Goal: Task Accomplishment & Management: Use online tool/utility

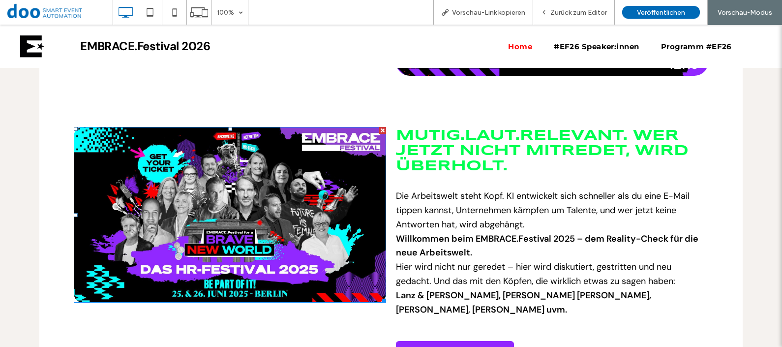
scroll to position [845, 0]
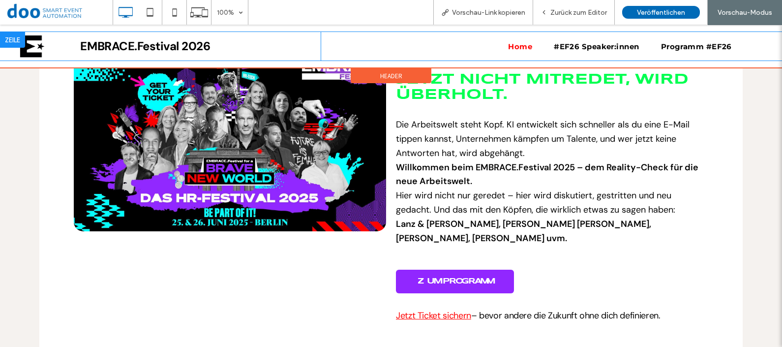
click at [604, 37] on div "Home #EF26 Speaker:innen Programm #EF26 Click To Paste" at bounding box center [532, 46] width 422 height 29
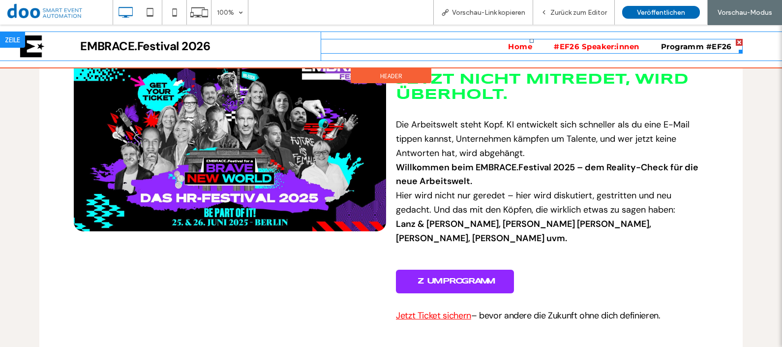
click at [605, 45] on span "#EF26 Speaker:innen" at bounding box center [597, 46] width 86 height 15
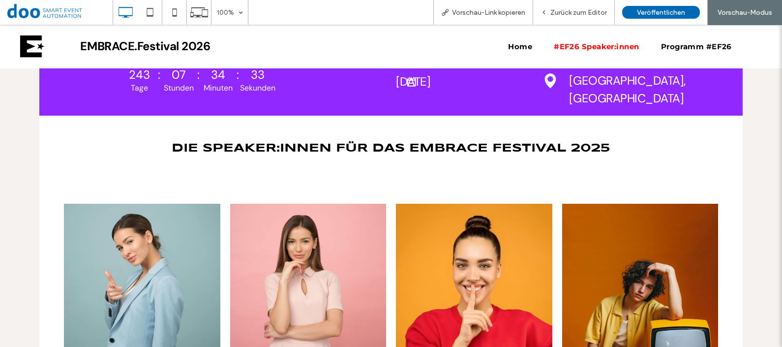
scroll to position [278, 0]
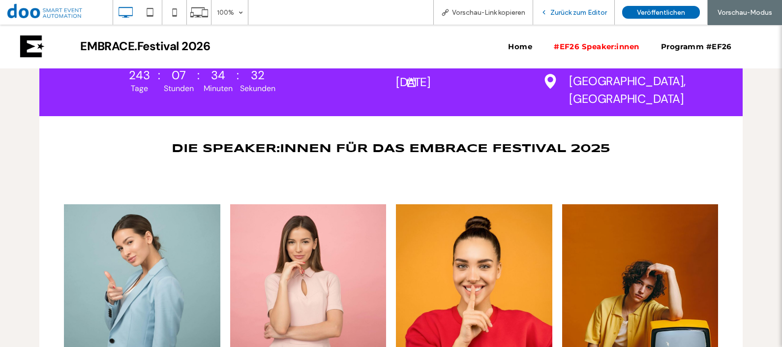
click at [554, 17] on div "Zurück zum Editor" at bounding box center [574, 12] width 82 height 25
click at [569, 15] on span "Zurück zum Editor" at bounding box center [578, 12] width 57 height 8
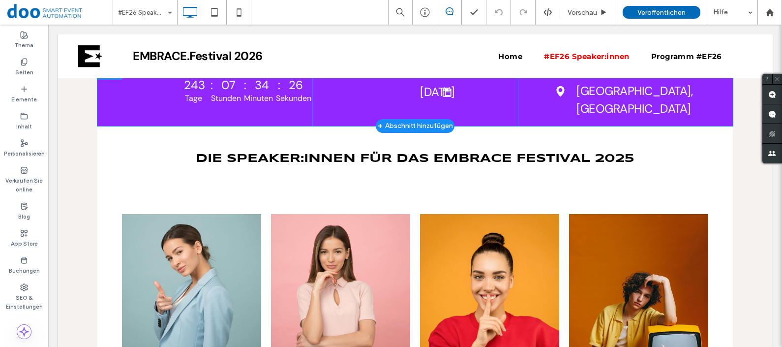
drag, startPoint x: 414, startPoint y: 92, endPoint x: 408, endPoint y: 91, distance: 6.4
click at [408, 91] on div "Click To Paste [DATE] Click To Paste Click To Paste" at bounding box center [414, 95] width 205 height 62
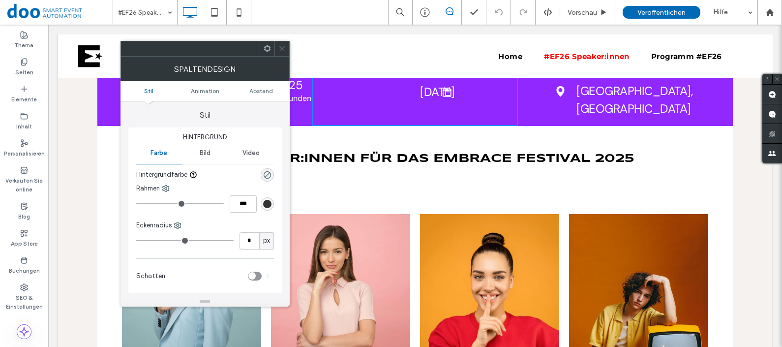
click at [429, 95] on span "[DATE]" at bounding box center [437, 91] width 34 height 15
click at [281, 50] on icon at bounding box center [281, 48] width 7 height 7
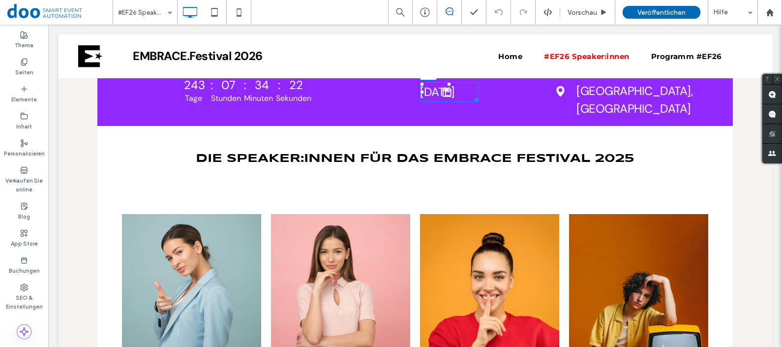
drag, startPoint x: 417, startPoint y: 92, endPoint x: 379, endPoint y: 88, distance: 37.6
click at [379, 88] on div "Click To Paste [DATE] L:0 Click To Paste Click To Paste" at bounding box center [414, 95] width 205 height 62
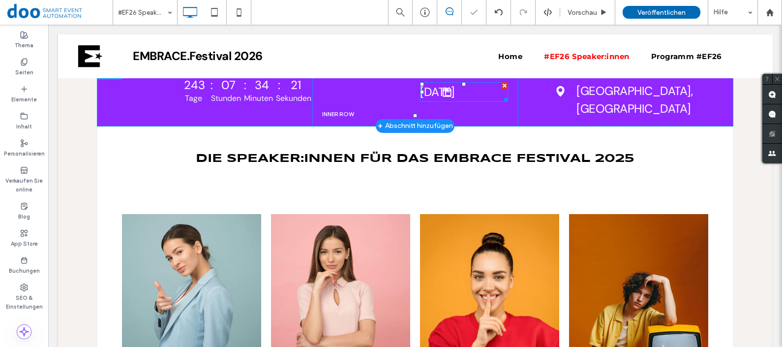
click at [451, 88] on span "[DATE]" at bounding box center [437, 91] width 34 height 15
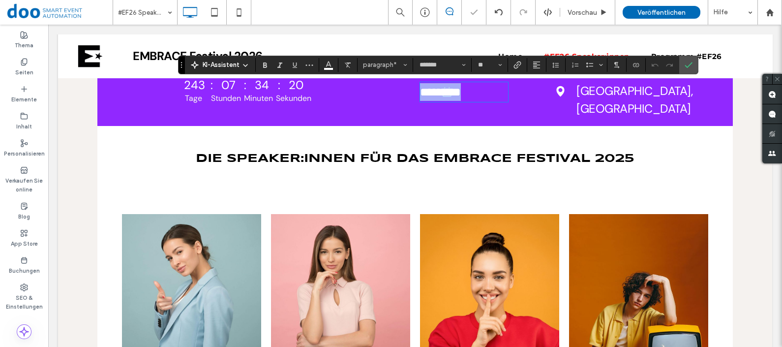
click at [447, 97] on span "*********" at bounding box center [440, 92] width 41 height 12
click at [436, 93] on span "*********" at bounding box center [440, 92] width 41 height 12
click at [441, 113] on div "**********" at bounding box center [414, 95] width 205 height 62
click at [530, 94] on div "Click To Paste [GEOGRAPHIC_DATA], [GEOGRAPHIC_DATA] Click To Paste" at bounding box center [620, 95] width 195 height 62
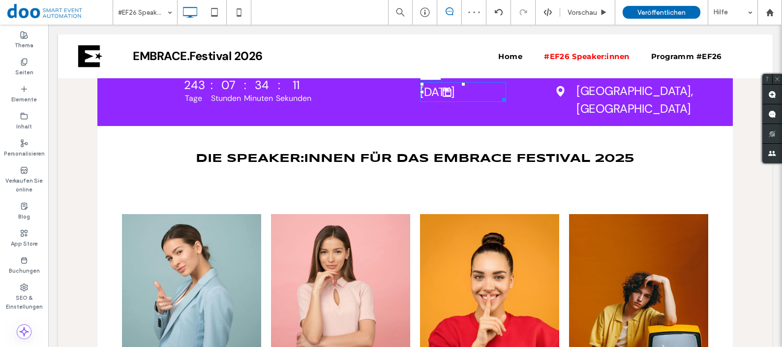
drag, startPoint x: 456, startPoint y: 84, endPoint x: 457, endPoint y: 117, distance: 33.0
click at [461, 86] on div at bounding box center [463, 84] width 4 height 4
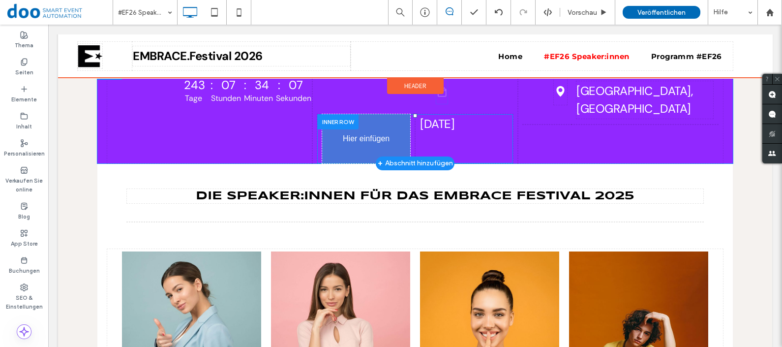
drag, startPoint x: 437, startPoint y: 93, endPoint x: 412, endPoint y: 165, distance: 76.1
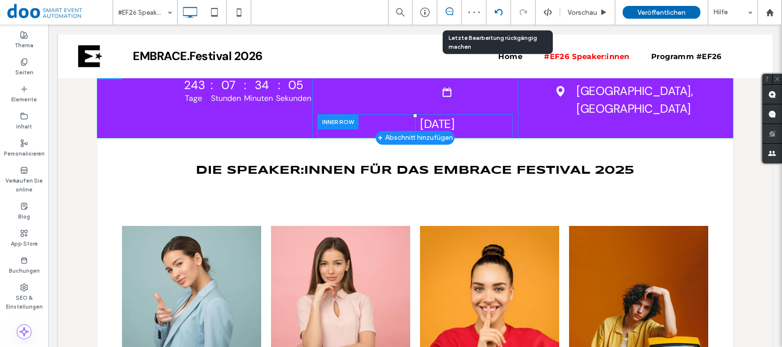
click at [497, 10] on icon at bounding box center [499, 12] width 8 height 8
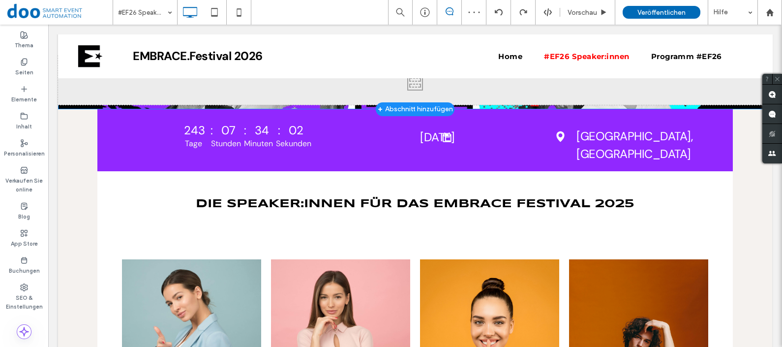
scroll to position [232, 0]
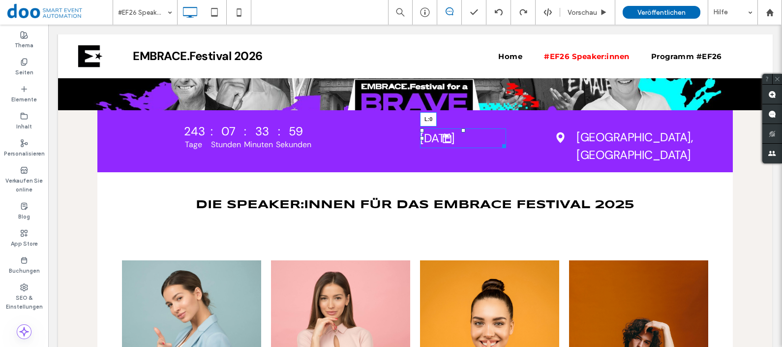
drag, startPoint x: 416, startPoint y: 137, endPoint x: 480, endPoint y: 135, distance: 64.0
click at [480, 135] on div "[DATE] L:0" at bounding box center [463, 138] width 86 height 20
drag, startPoint x: 499, startPoint y: 146, endPoint x: 424, endPoint y: 146, distance: 74.3
click at [499, 146] on div at bounding box center [502, 144] width 7 height 7
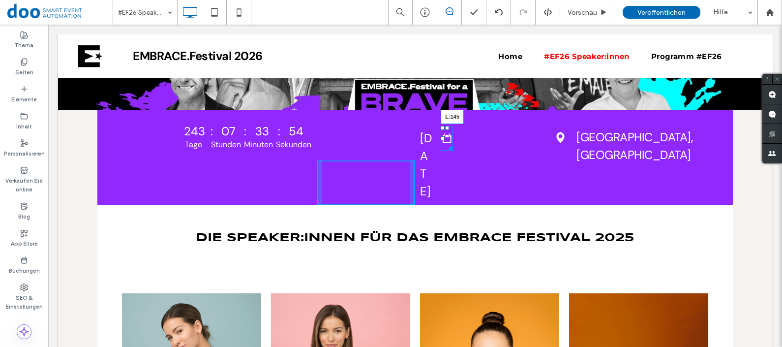
drag, startPoint x: 439, startPoint y: 137, endPoint x: 440, endPoint y: 160, distance: 23.1
click at [441, 136] on div at bounding box center [443, 138] width 4 height 4
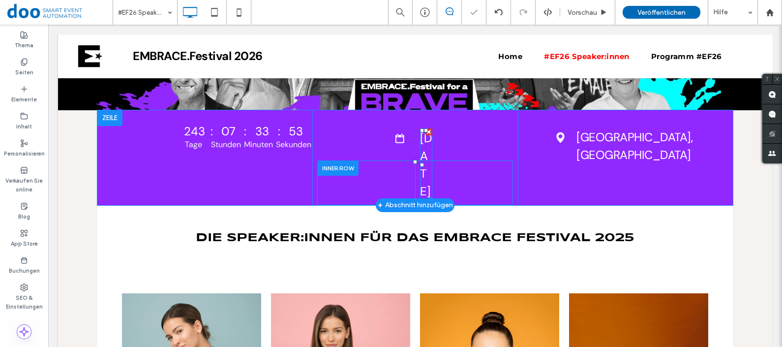
click at [421, 145] on span "[DATE]" at bounding box center [426, 164] width 12 height 68
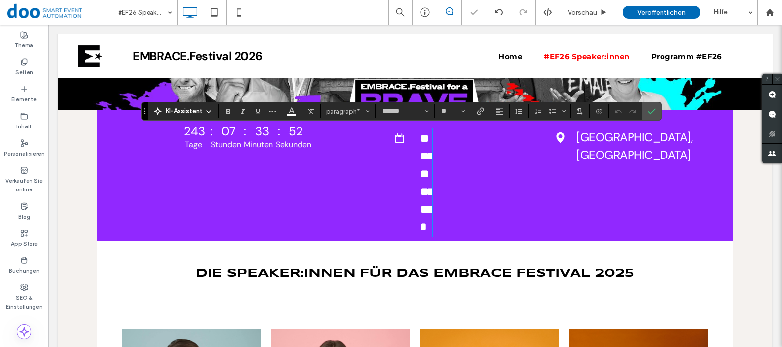
click at [429, 182] on div "**********" at bounding box center [464, 200] width 98 height 80
click at [380, 214] on div "Click To Paste" at bounding box center [366, 200] width 98 height 80
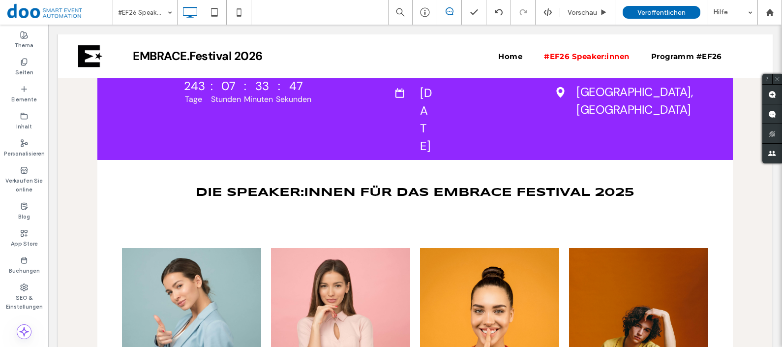
scroll to position [276, 0]
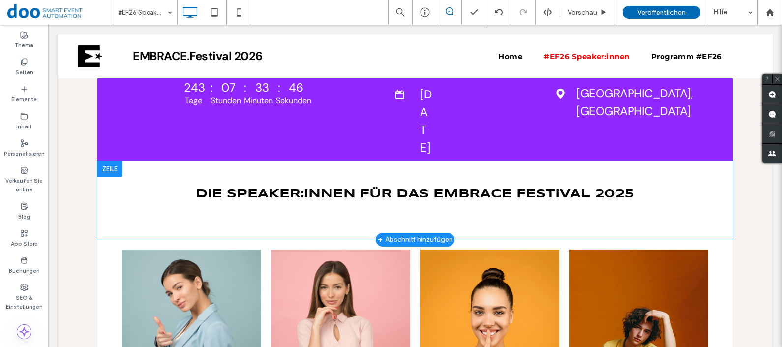
click at [474, 215] on div "Die Speaker:innen für das EMBRACE Festival 2025 ﻿ Click To Paste [GEOGRAPHIC_DA…" at bounding box center [414, 200] width 635 height 78
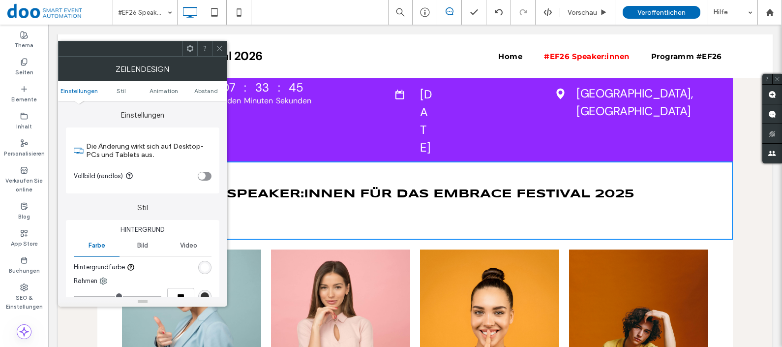
click at [471, 161] on div "[DATE] Click To Paste" at bounding box center [464, 139] width 98 height 45
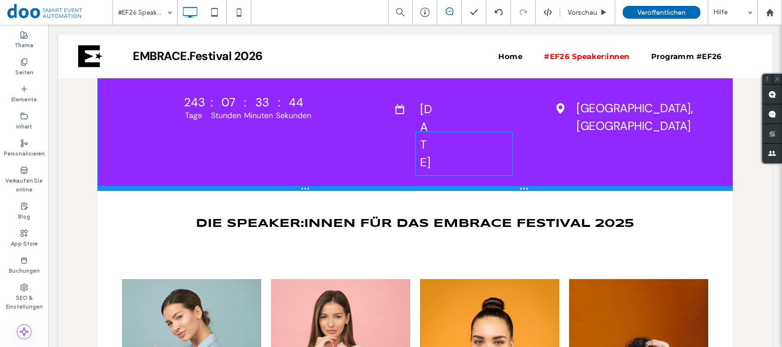
drag, startPoint x: 468, startPoint y: 211, endPoint x: 471, endPoint y: 241, distance: 30.1
click at [471, 191] on div at bounding box center [414, 188] width 635 height 5
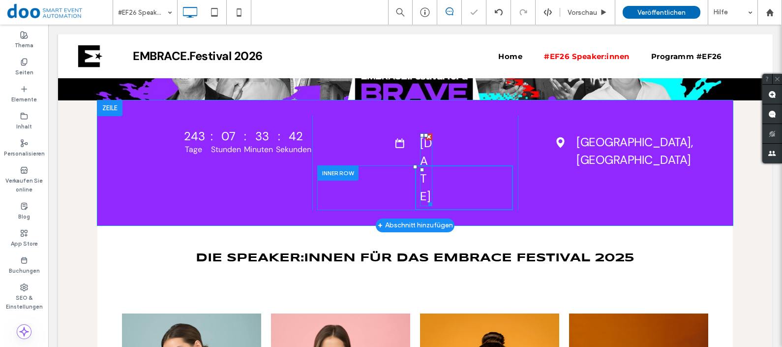
scroll to position [236, 0]
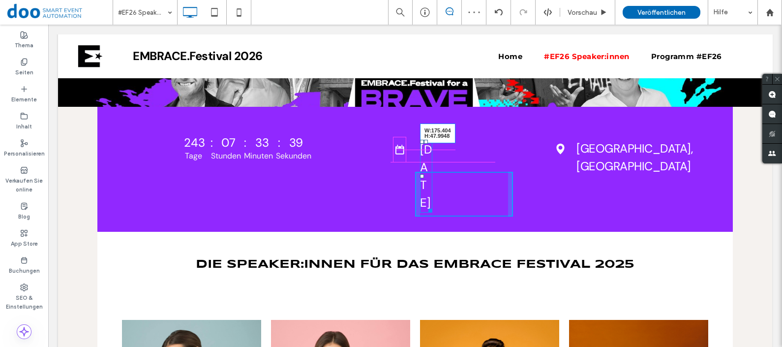
drag, startPoint x: 426, startPoint y: 262, endPoint x: 510, endPoint y: 219, distance: 94.1
click at [510, 219] on div "Click To Paste [GEOGRAPHIC_DATA] + Abschnitt hinzufügen 243 : 07 : 33 : 39 Tage…" at bounding box center [415, 213] width 714 height 742
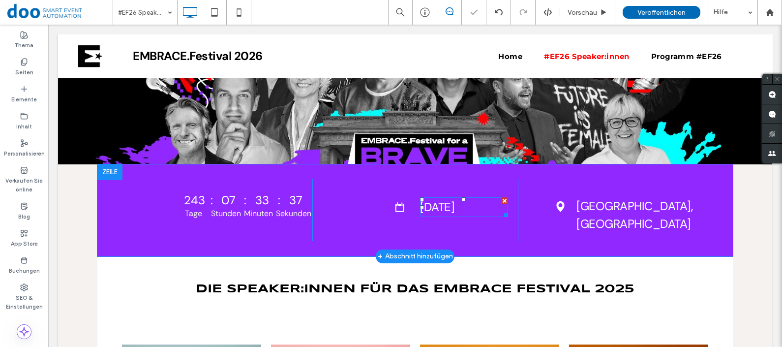
scroll to position [165, 0]
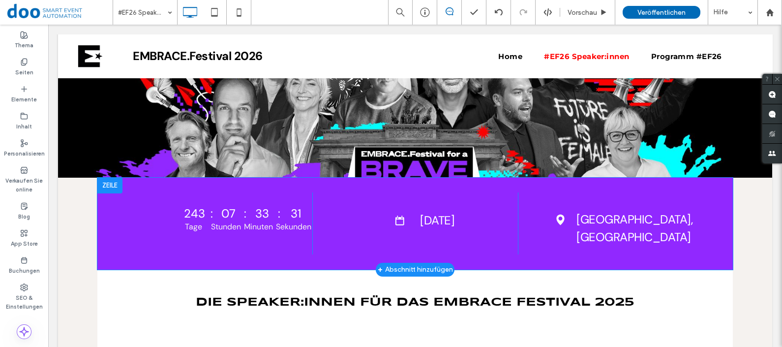
click at [404, 230] on div "Click To Paste [DATE] Click To Paste Click To Paste" at bounding box center [414, 223] width 205 height 62
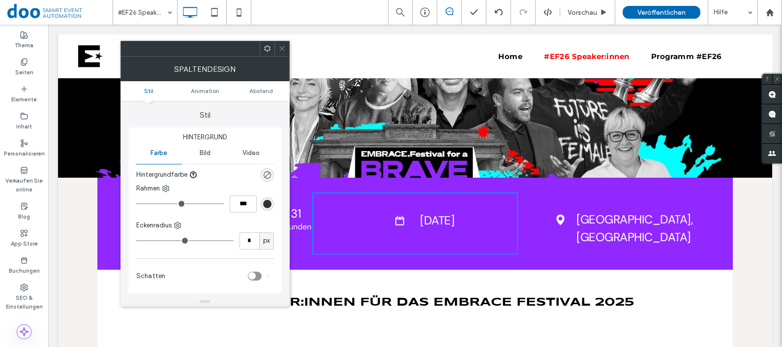
click at [345, 270] on div "Die Speaker:innen für das EMBRACE Festival 2025 ﻿ Click To Paste [GEOGRAPHIC_DA…" at bounding box center [414, 309] width 635 height 78
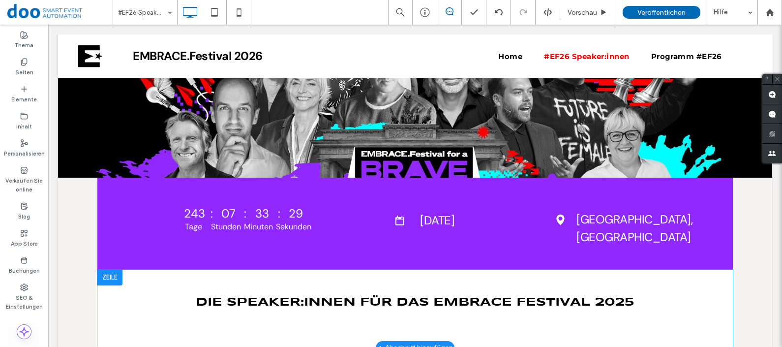
click at [313, 271] on div "Die Speaker:innen für das EMBRACE Festival 2025 ﻿ Click To Paste [GEOGRAPHIC_DA…" at bounding box center [414, 309] width 635 height 78
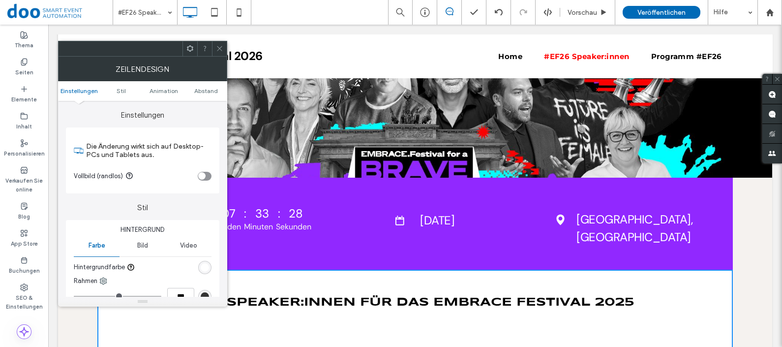
click at [305, 263] on div "243 : 07 : 33 : 28 Tage Stunden Minuten Sekunden Countdown beendet! Click To Pa…" at bounding box center [414, 224] width 635 height 92
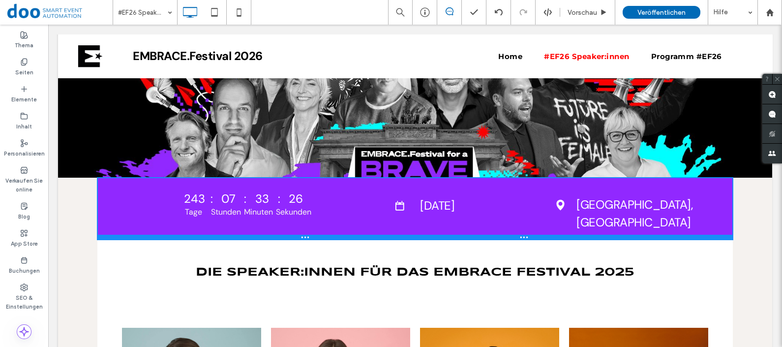
drag, startPoint x: 307, startPoint y: 268, endPoint x: 304, endPoint y: 219, distance: 48.8
click at [304, 219] on div "243 : 07 : 33 : 26 Tage Stunden Minuten Sekunden Countdown beendet! Click To Pa…" at bounding box center [414, 209] width 635 height 62
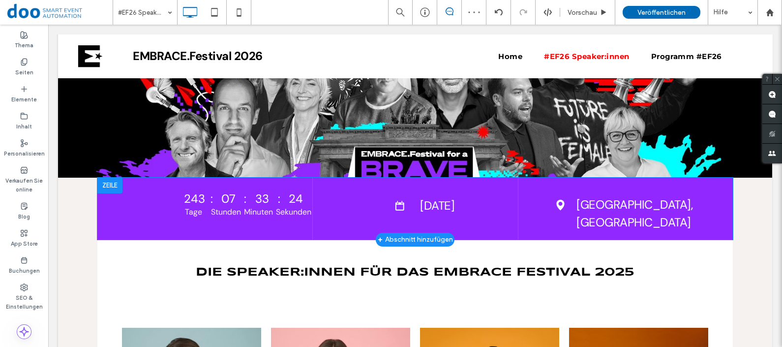
click at [403, 216] on div "Click To Paste [DATE] Click To Paste Click To Paste" at bounding box center [414, 209] width 205 height 62
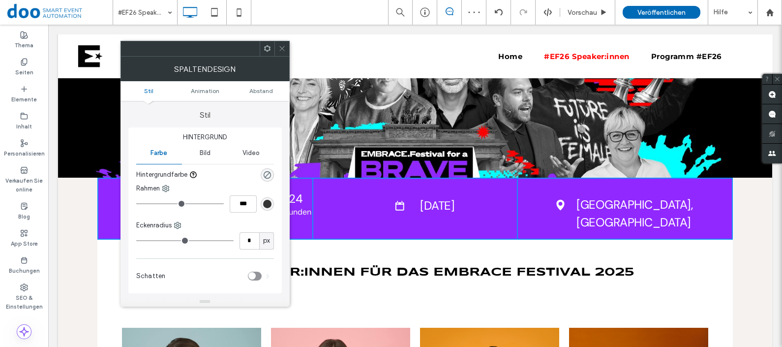
click at [395, 204] on icon at bounding box center [399, 206] width 9 height 10
click at [281, 48] on icon at bounding box center [281, 48] width 7 height 7
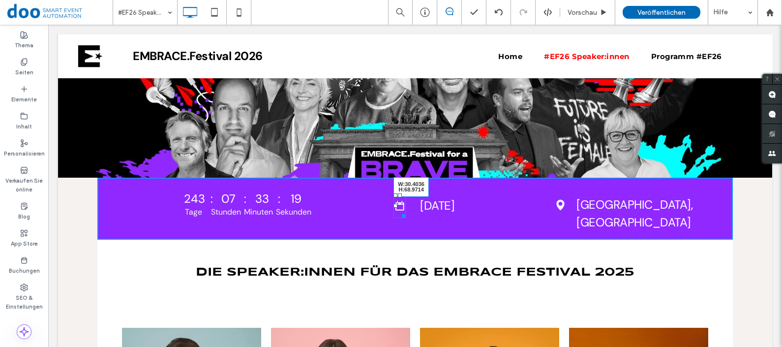
drag, startPoint x: 399, startPoint y: 210, endPoint x: 459, endPoint y: 244, distance: 69.2
click at [411, 220] on div "W:30.4036 H:68.9714 Click To Paste [DATE] Click To Paste Click To Paste" at bounding box center [414, 209] width 205 height 62
drag, startPoint x: 392, startPoint y: 211, endPoint x: 381, endPoint y: 209, distance: 11.6
click at [393, 209] on div at bounding box center [395, 210] width 4 height 4
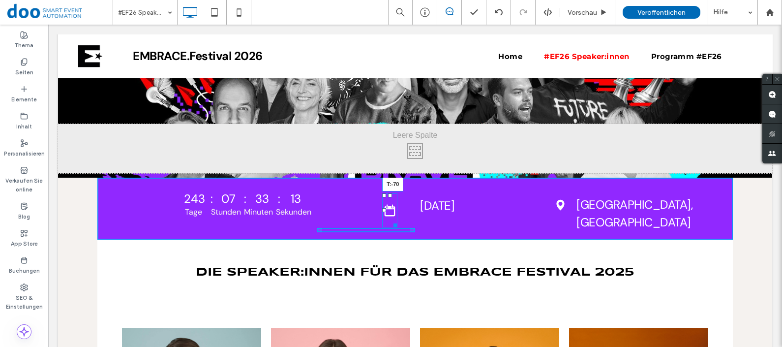
drag, startPoint x: 386, startPoint y: 196, endPoint x: 384, endPoint y: 153, distance: 43.4
click at [384, 153] on div "Click To Paste [GEOGRAPHIC_DATA] + Abschnitt hinzufügen 243 : 07 : 33 : 13 Tage…" at bounding box center [415, 252] width 714 height 679
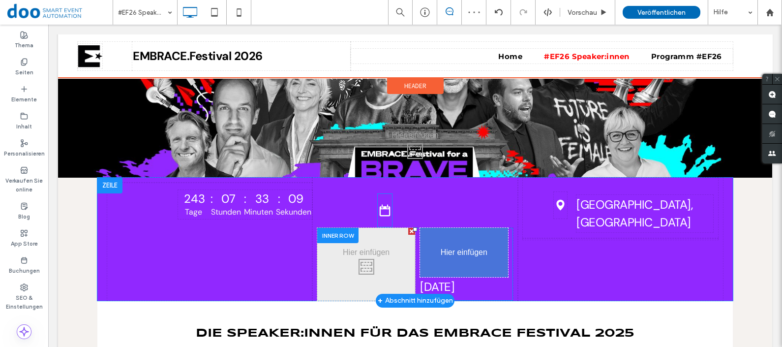
drag, startPoint x: 385, startPoint y: 197, endPoint x: 384, endPoint y: 185, distance: 11.3
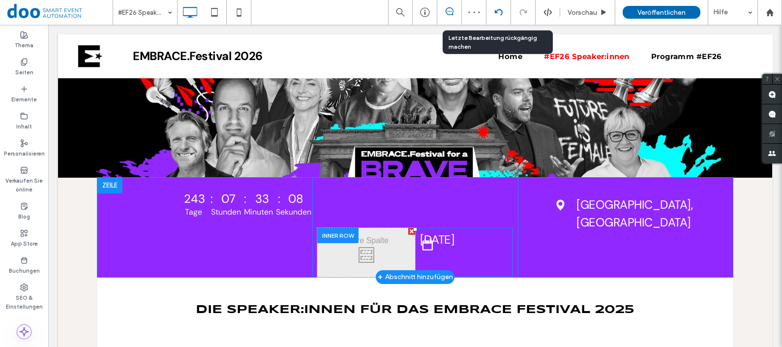
click at [491, 12] on div at bounding box center [498, 12] width 24 height 8
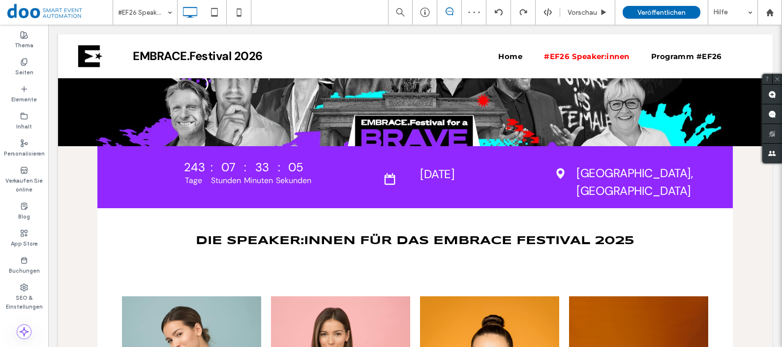
scroll to position [195, 0]
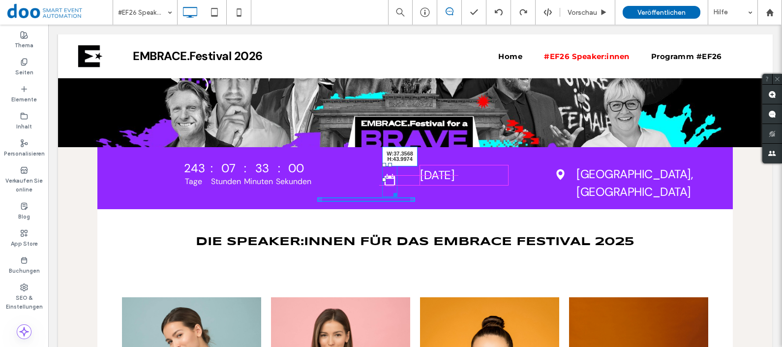
drag, startPoint x: 392, startPoint y: 194, endPoint x: 395, endPoint y: 182, distance: 12.8
click at [395, 189] on div at bounding box center [393, 192] width 7 height 7
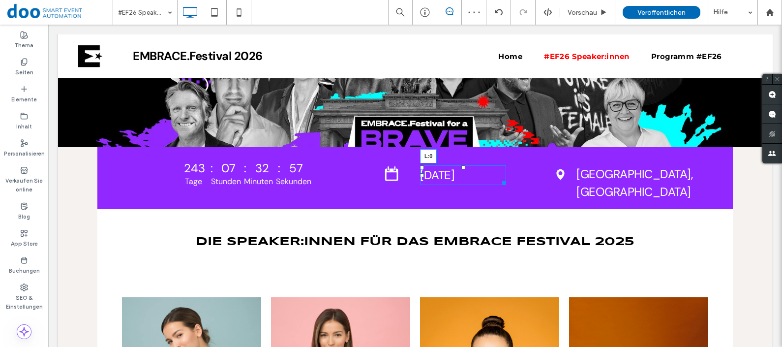
click at [412, 173] on div "Click To Paste [DATE] L:0 Click To Paste Click To Paste" at bounding box center [414, 178] width 205 height 62
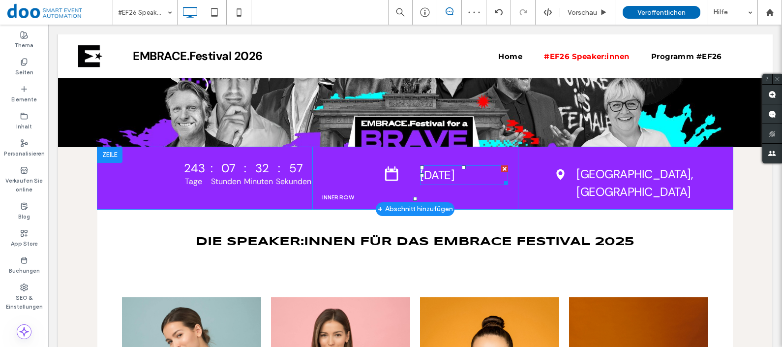
click at [454, 176] on span "[DATE]" at bounding box center [437, 174] width 34 height 15
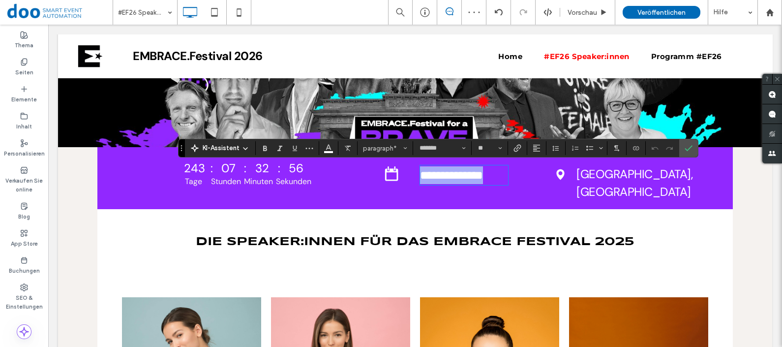
click at [457, 179] on span "**********" at bounding box center [451, 175] width 63 height 12
click at [391, 252] on div "Die Speaker:innen für das EMBRACE Festival 2025 ﻿ Click To Paste [GEOGRAPHIC_DA…" at bounding box center [414, 248] width 635 height 78
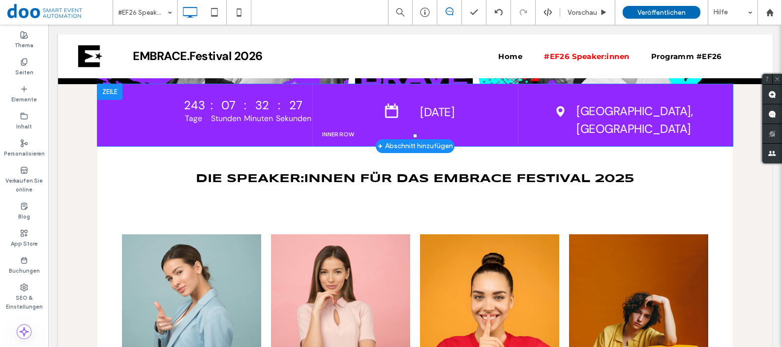
scroll to position [259, 0]
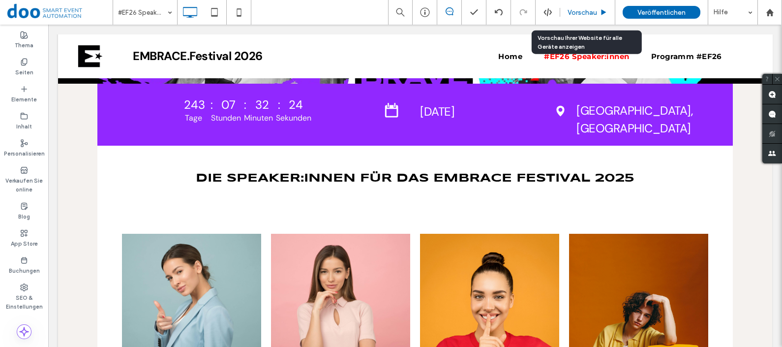
click at [589, 15] on span "Vorschau" at bounding box center [583, 12] width 30 height 8
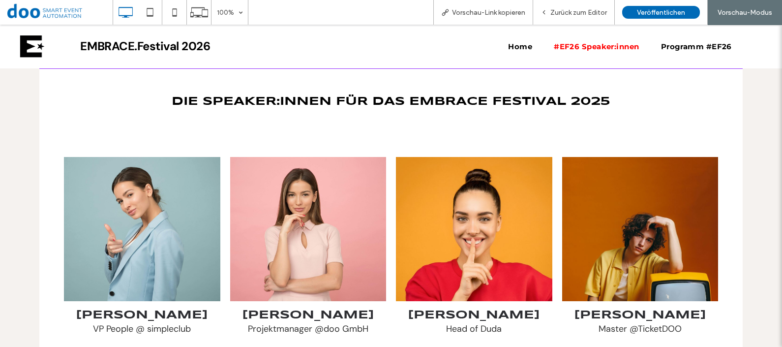
scroll to position [327, 0]
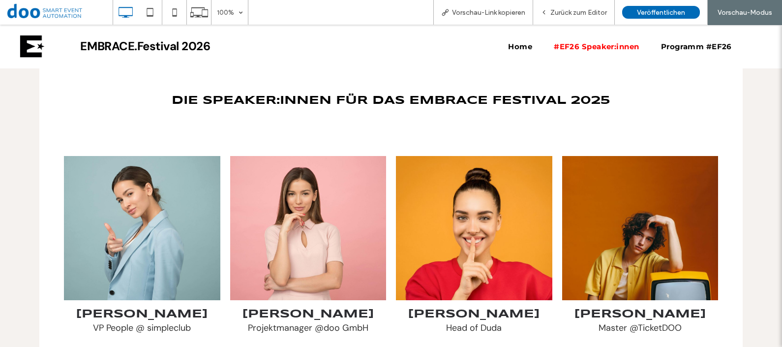
click at [290, 212] on link at bounding box center [308, 228] width 156 height 144
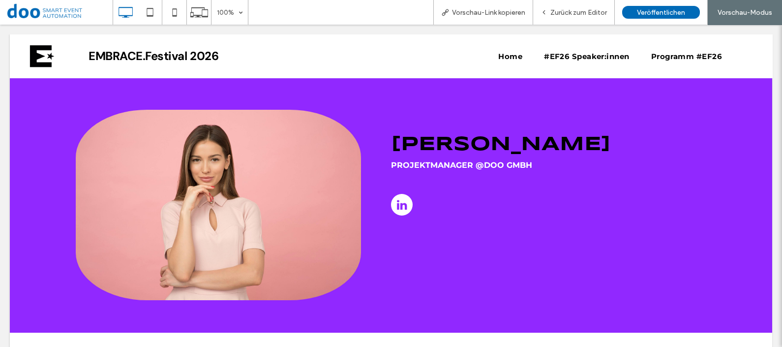
scroll to position [0, 0]
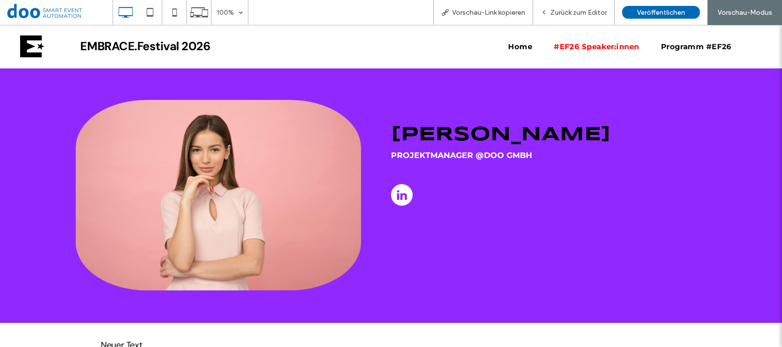
click at [583, 45] on span "#EF26 Speaker:innen" at bounding box center [597, 46] width 86 height 15
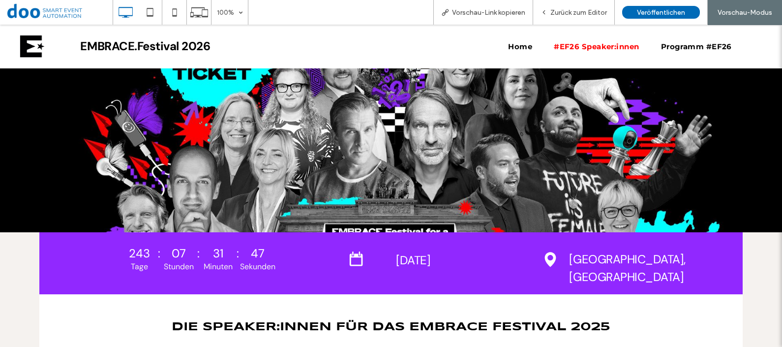
scroll to position [99, 0]
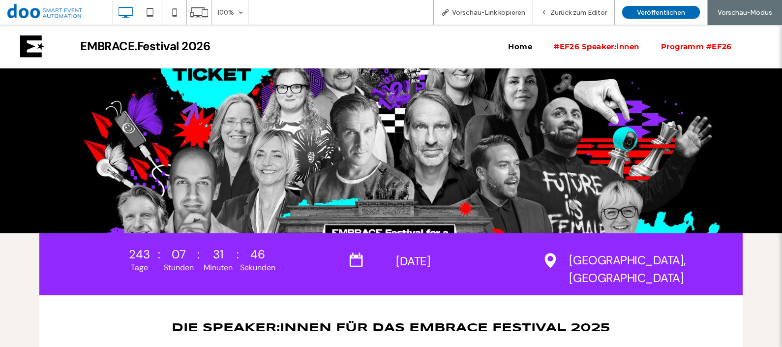
click at [662, 49] on span "Programm #EF26" at bounding box center [696, 46] width 71 height 15
